Goal: Transaction & Acquisition: Purchase product/service

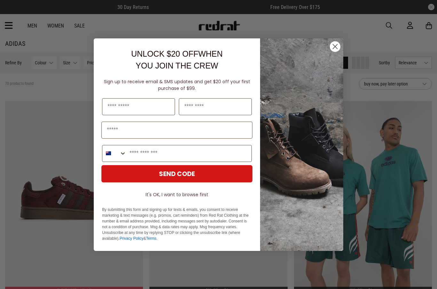
scroll to position [11, 0]
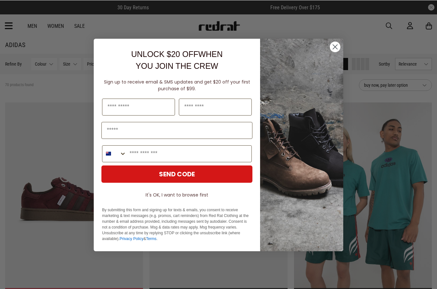
click at [339, 51] on icon "Close dialog" at bounding box center [334, 46] width 11 height 11
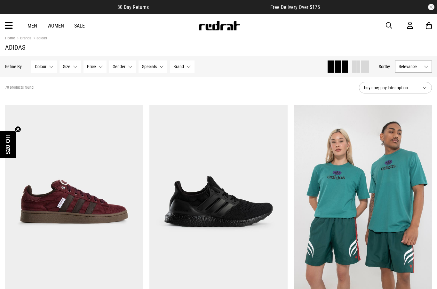
scroll to position [0, 0]
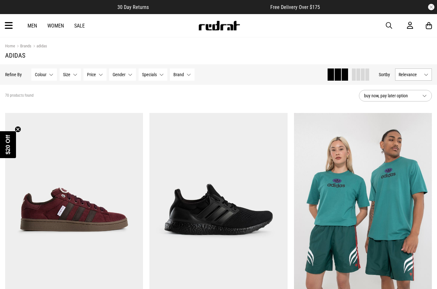
click at [9, 28] on icon at bounding box center [9, 25] width 8 height 11
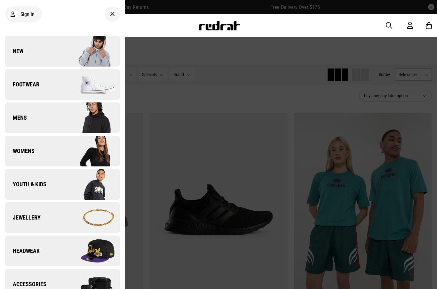
click at [328, 238] on div at bounding box center [218, 144] width 437 height 289
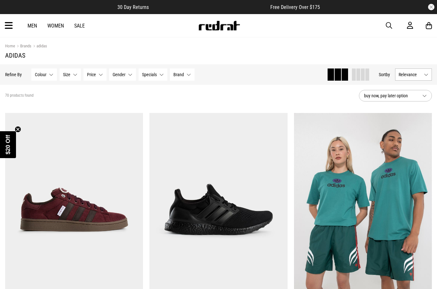
click at [421, 77] on button "Relevance" at bounding box center [413, 74] width 37 height 12
click at [421, 111] on li "Price (Lowest)" at bounding box center [413, 110] width 36 height 12
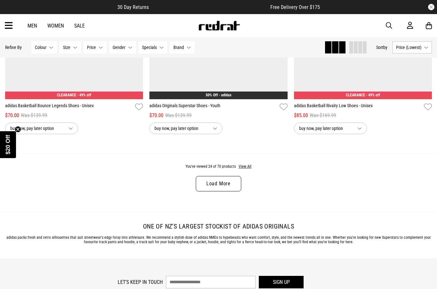
scroll to position [1862, 0]
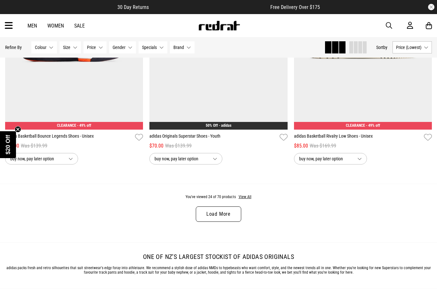
click at [228, 220] on link "Load More" at bounding box center [218, 213] width 45 height 15
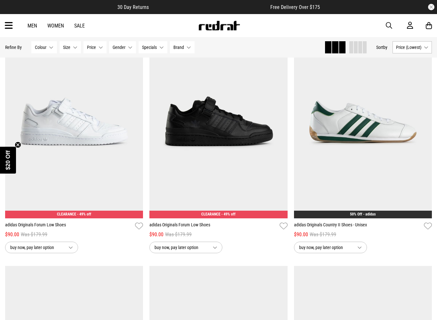
scroll to position [2509, 0]
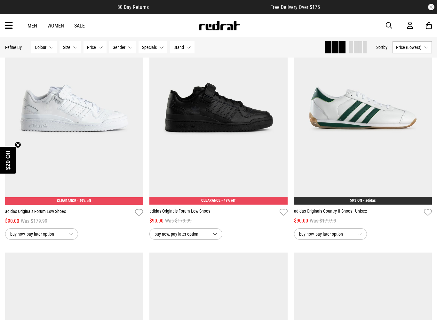
click at [137, 115] on img at bounding box center [74, 108] width 138 height 193
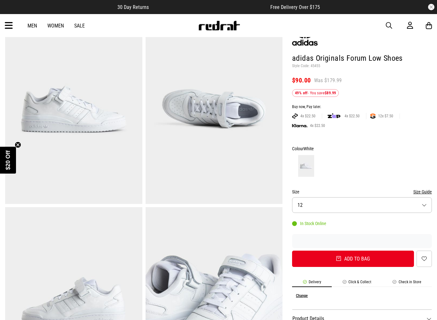
scroll to position [103, 0]
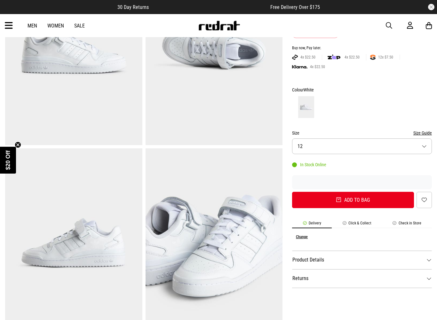
click at [396, 142] on button "Size 12" at bounding box center [362, 146] width 140 height 16
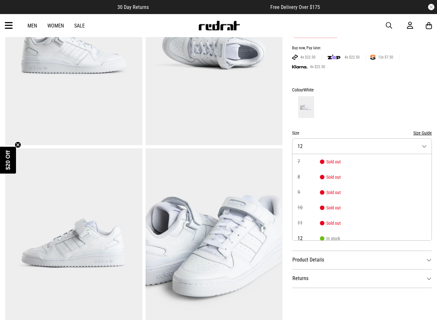
scroll to position [-2, 0]
click at [379, 106] on div at bounding box center [362, 107] width 140 height 24
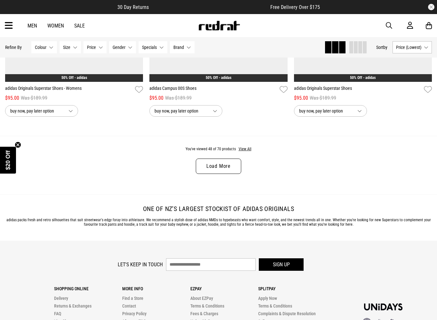
scroll to position [1968, 0]
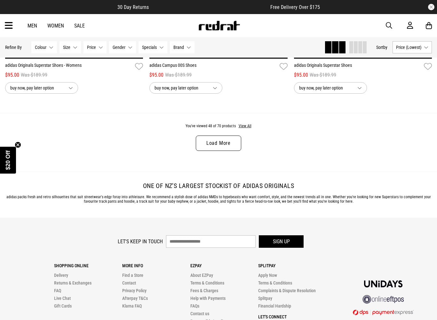
click at [233, 148] on link "Load More" at bounding box center [218, 143] width 45 height 15
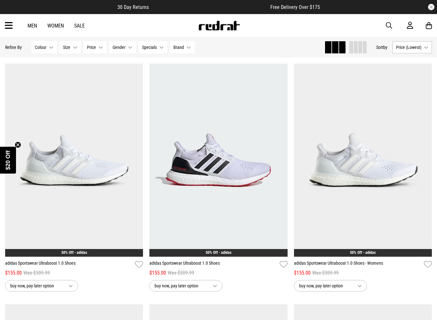
scroll to position [3219, 0]
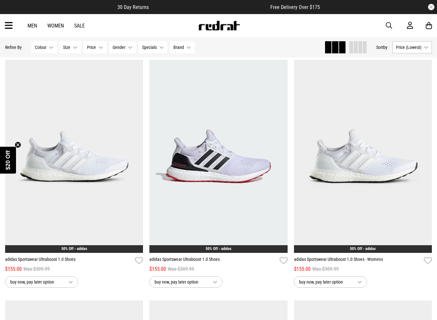
click at [16, 145] on circle "Close teaser" at bounding box center [18, 145] width 6 height 6
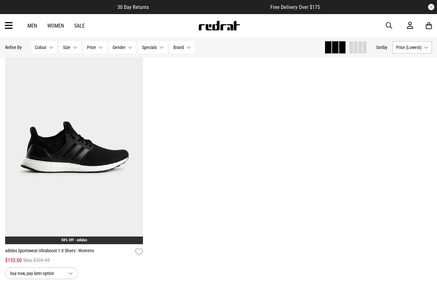
scroll to position [3701, 0]
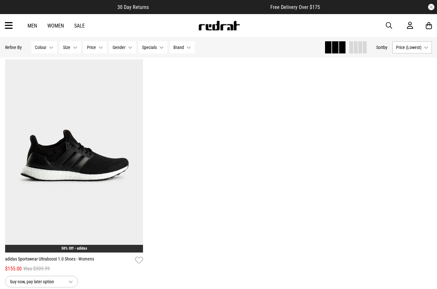
click at [9, 22] on icon at bounding box center [9, 25] width 8 height 11
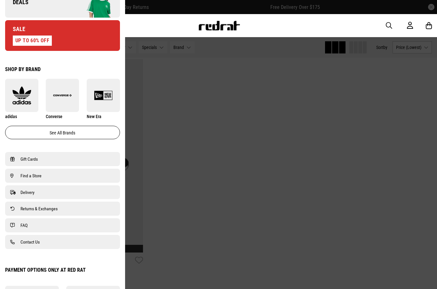
scroll to position [317, 0]
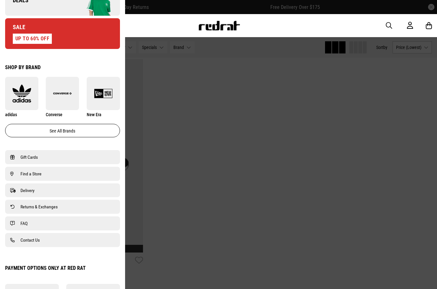
click at [28, 40] on div "UP TO 60% OFF" at bounding box center [32, 39] width 39 height 10
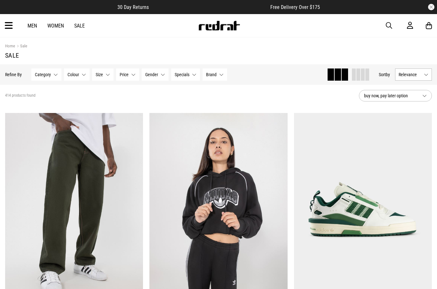
click at [415, 75] on span "Relevance" at bounding box center [409, 74] width 23 height 5
click at [422, 110] on li "Price (Lowest)" at bounding box center [413, 110] width 36 height 12
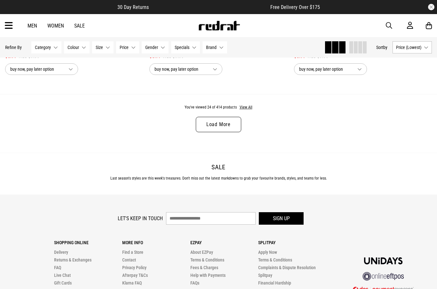
scroll to position [1939, 0]
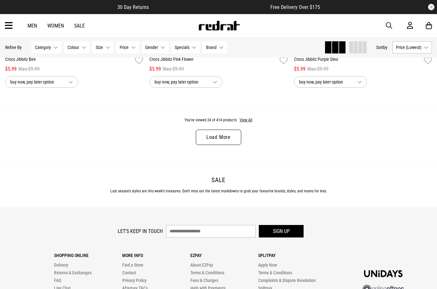
click at [231, 145] on link "Load More" at bounding box center [218, 137] width 45 height 15
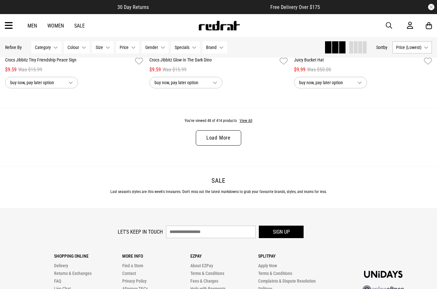
scroll to position [3863, 0]
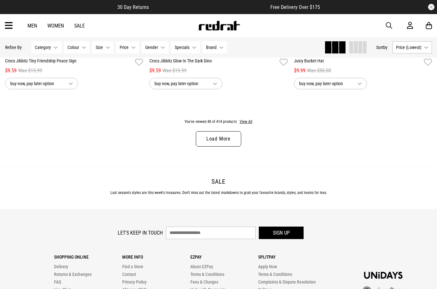
click at [246, 125] on button "View All" at bounding box center [245, 122] width 13 height 6
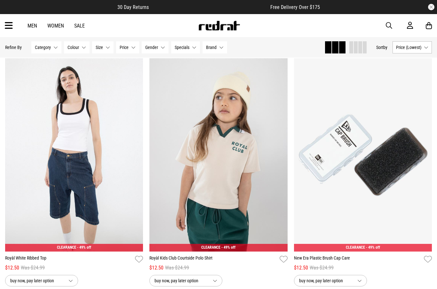
scroll to position [4387, 0]
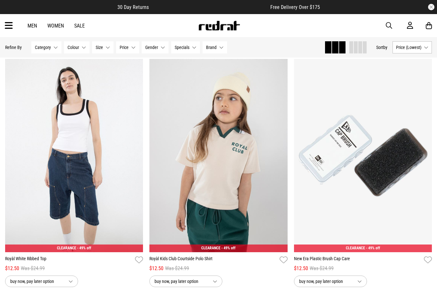
click at [7, 21] on icon at bounding box center [9, 25] width 8 height 11
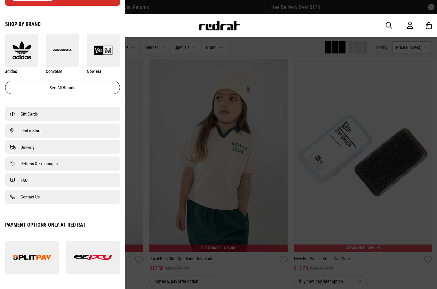
scroll to position [361, 0]
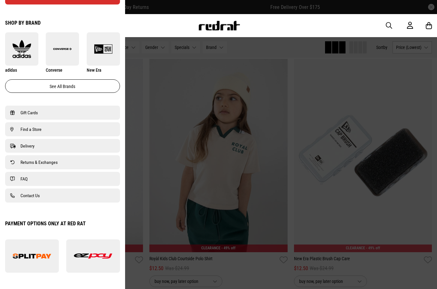
click at [86, 131] on link "Find a Store" at bounding box center [62, 129] width 105 height 8
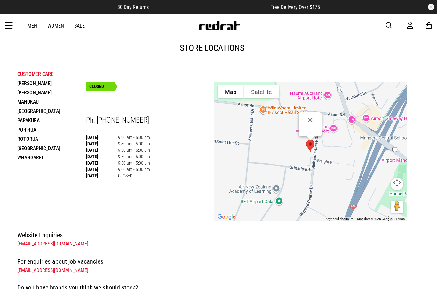
click at [27, 85] on li "Hamilton" at bounding box center [51, 83] width 69 height 9
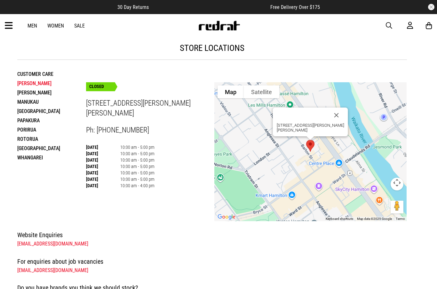
click at [25, 93] on li "Henderson" at bounding box center [51, 92] width 69 height 9
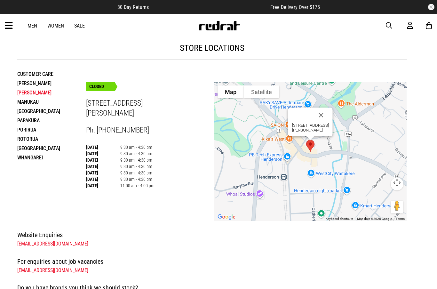
click at [27, 102] on li "Manukau" at bounding box center [51, 101] width 69 height 9
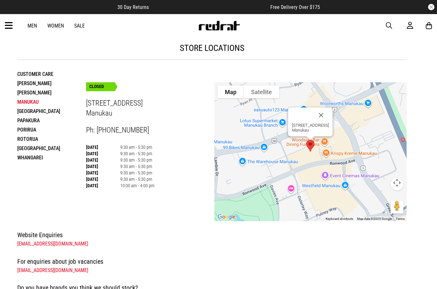
click at [29, 111] on li "Palmerston North" at bounding box center [51, 110] width 69 height 9
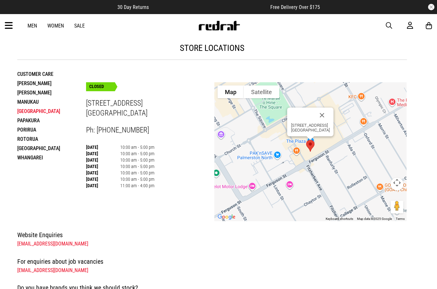
click at [29, 121] on li "Papakura" at bounding box center [51, 120] width 69 height 9
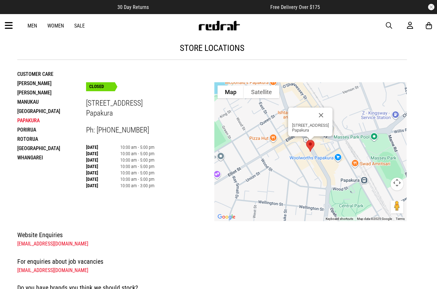
click at [26, 130] on li "Porirua" at bounding box center [51, 129] width 69 height 9
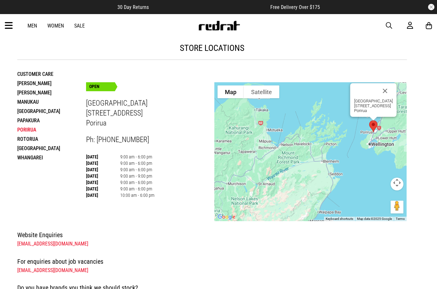
click at [23, 141] on li "Rotorua" at bounding box center [51, 138] width 69 height 9
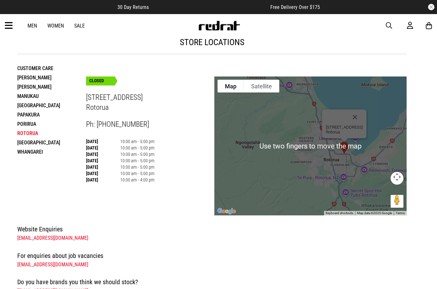
scroll to position [5, 0]
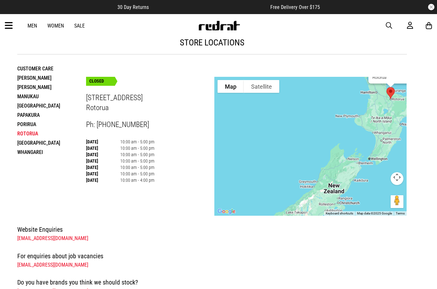
click at [23, 143] on li "Tauranga" at bounding box center [51, 142] width 69 height 9
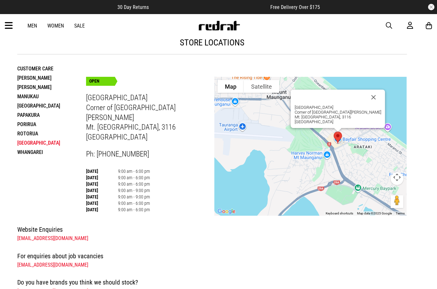
click at [370, 91] on button "Close" at bounding box center [373, 97] width 15 height 15
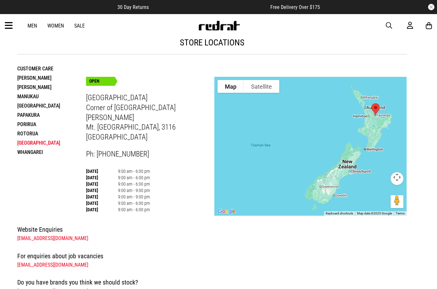
click at [27, 154] on li "Whangarei" at bounding box center [51, 151] width 69 height 9
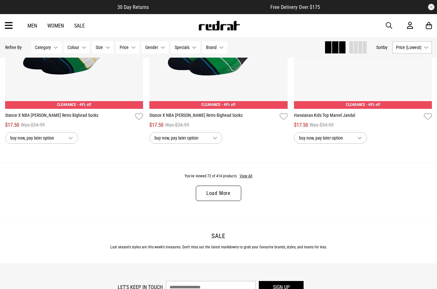
scroll to position [1918, 0]
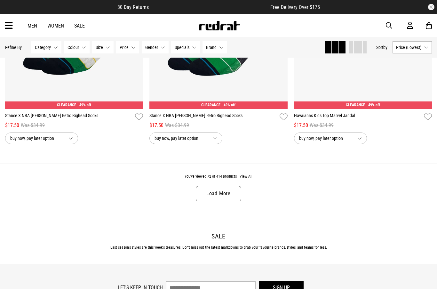
click at [47, 50] on button "Category None selected" at bounding box center [46, 47] width 30 height 12
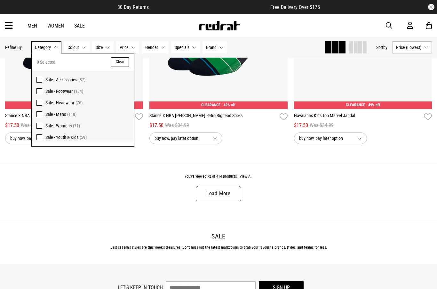
click at [40, 116] on span at bounding box center [39, 114] width 6 height 6
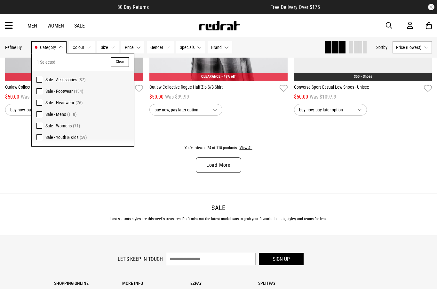
click at [39, 92] on span at bounding box center [39, 91] width 6 height 6
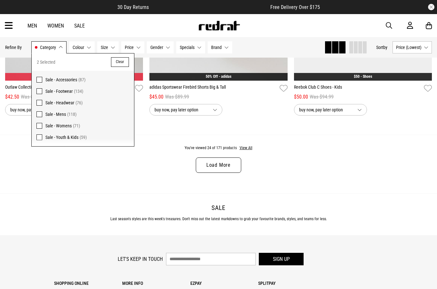
click at [40, 179] on div "You've viewed 24 of 171 products View All Load More" at bounding box center [218, 164] width 437 height 59
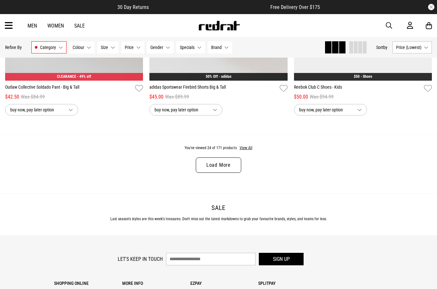
click at [248, 151] on button "View All" at bounding box center [245, 148] width 13 height 6
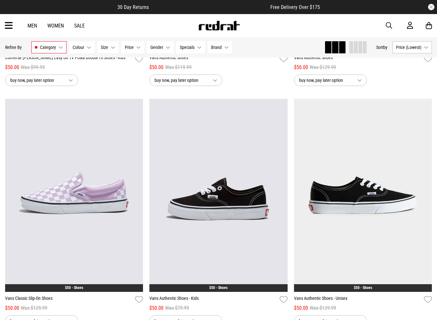
scroll to position [3698, 0]
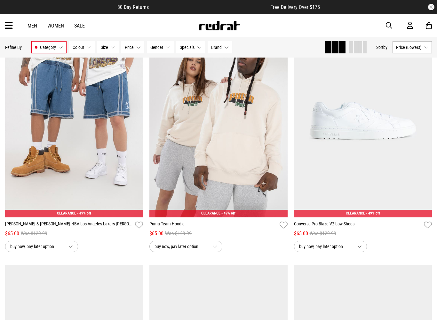
scroll to position [5393, 0]
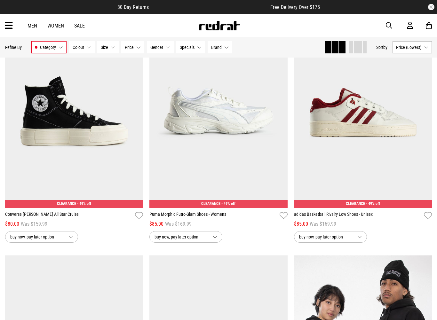
scroll to position [7328, 0]
click at [428, 111] on button "Next" at bounding box center [425, 107] width 8 height 8
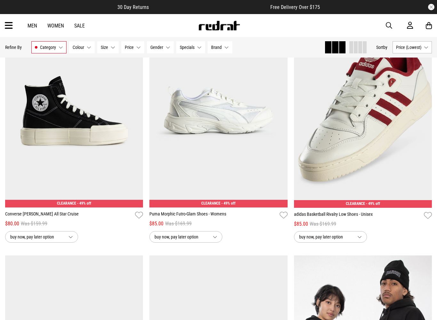
click at [424, 111] on button "Next" at bounding box center [425, 107] width 8 height 8
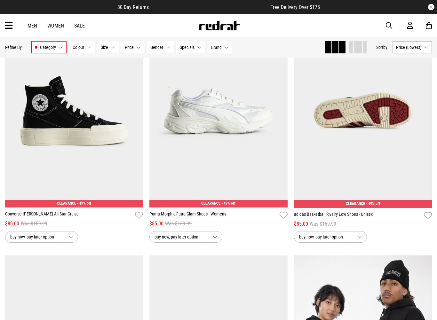
click at [424, 111] on button "Next" at bounding box center [425, 107] width 8 height 8
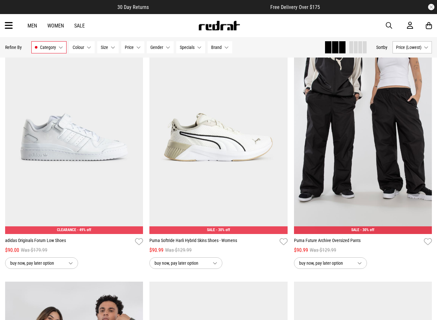
scroll to position [8747, 0]
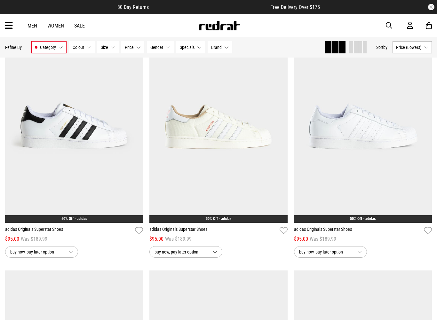
scroll to position [10203, 0]
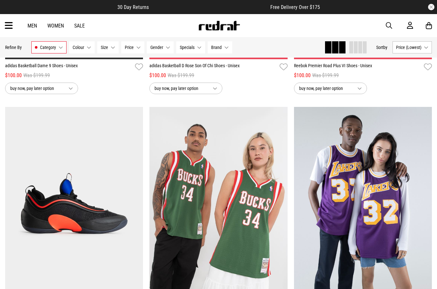
scroll to position [11565, 0]
